Goal: Information Seeking & Learning: Find specific fact

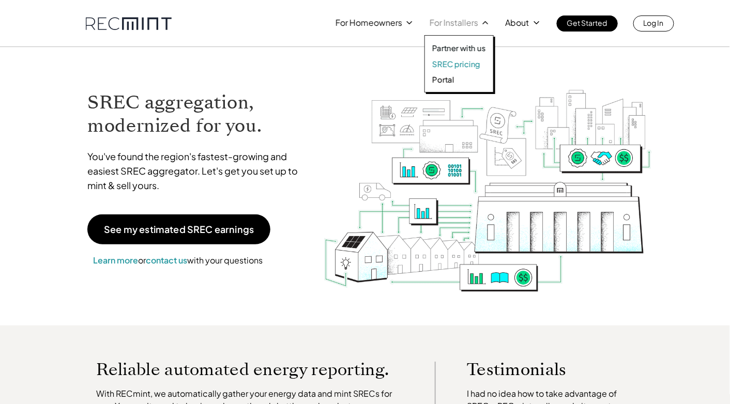
click at [460, 64] on p "SREC pricing" at bounding box center [456, 64] width 48 height 10
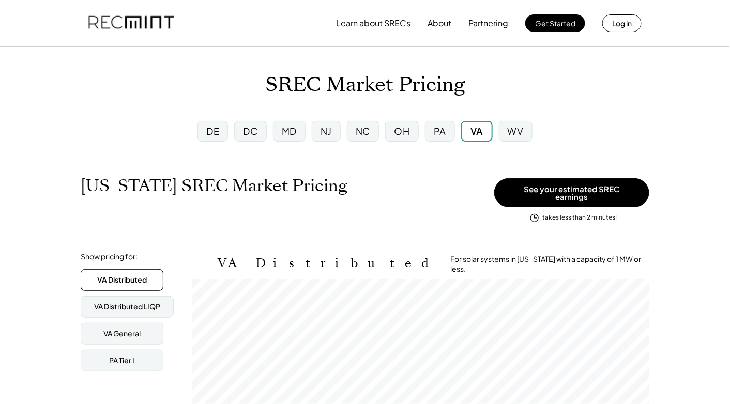
click at [287, 133] on div "MD" at bounding box center [289, 131] width 15 height 13
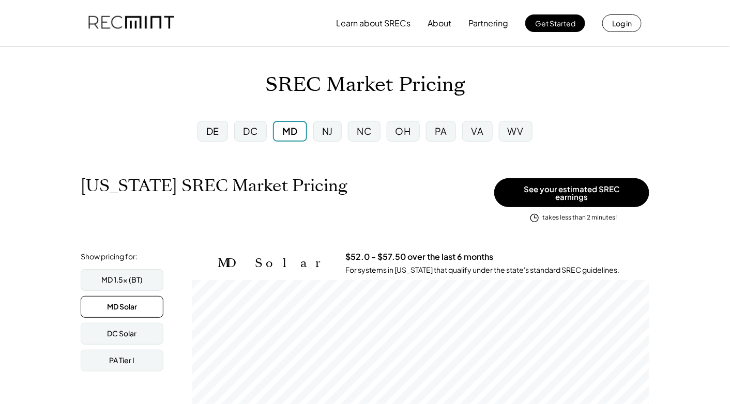
scroll to position [170, 457]
click at [115, 302] on div "MD Solar" at bounding box center [122, 307] width 30 height 10
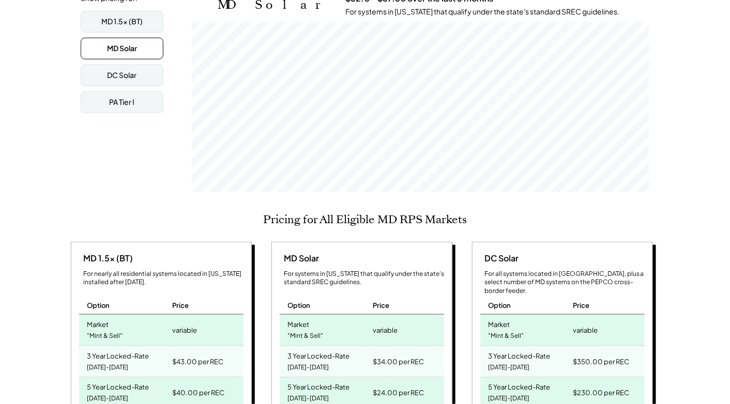
scroll to position [0, 0]
